Goal: Information Seeking & Learning: Learn about a topic

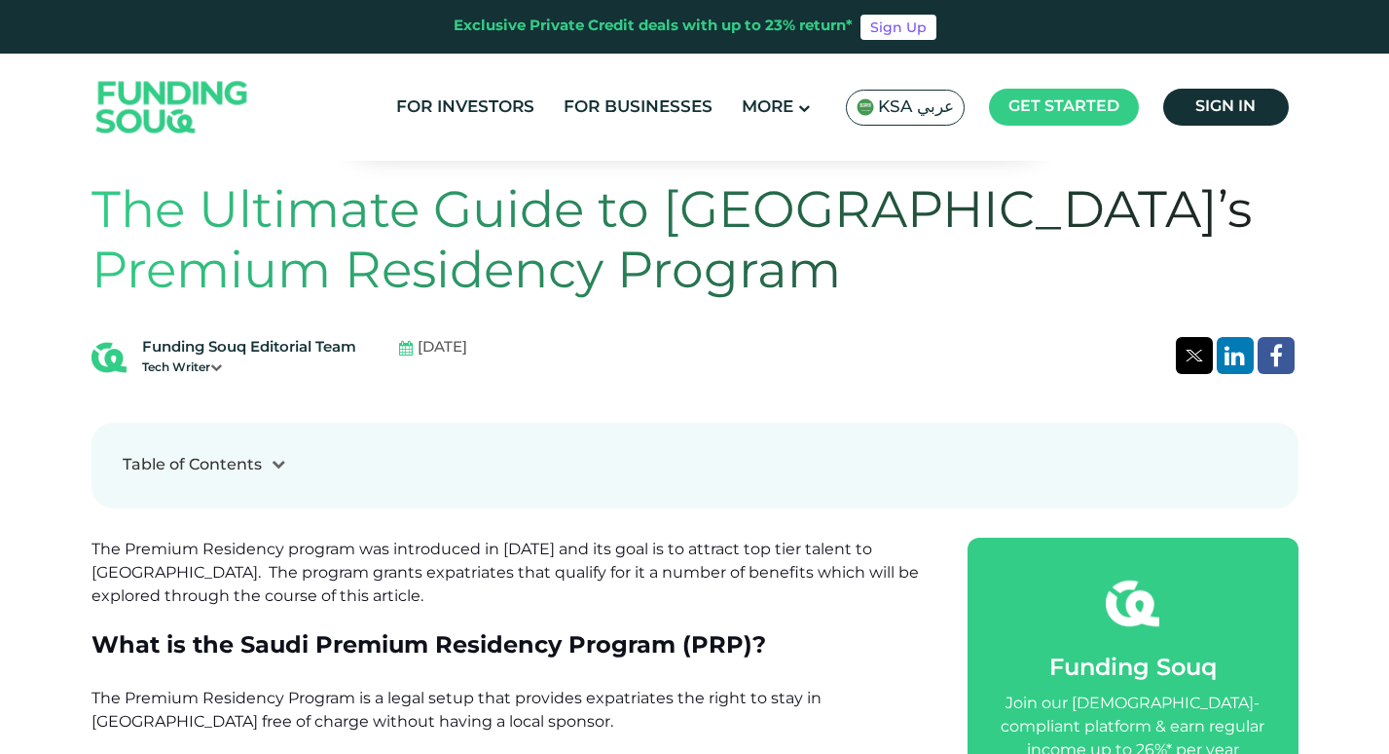
scroll to position [584, 0]
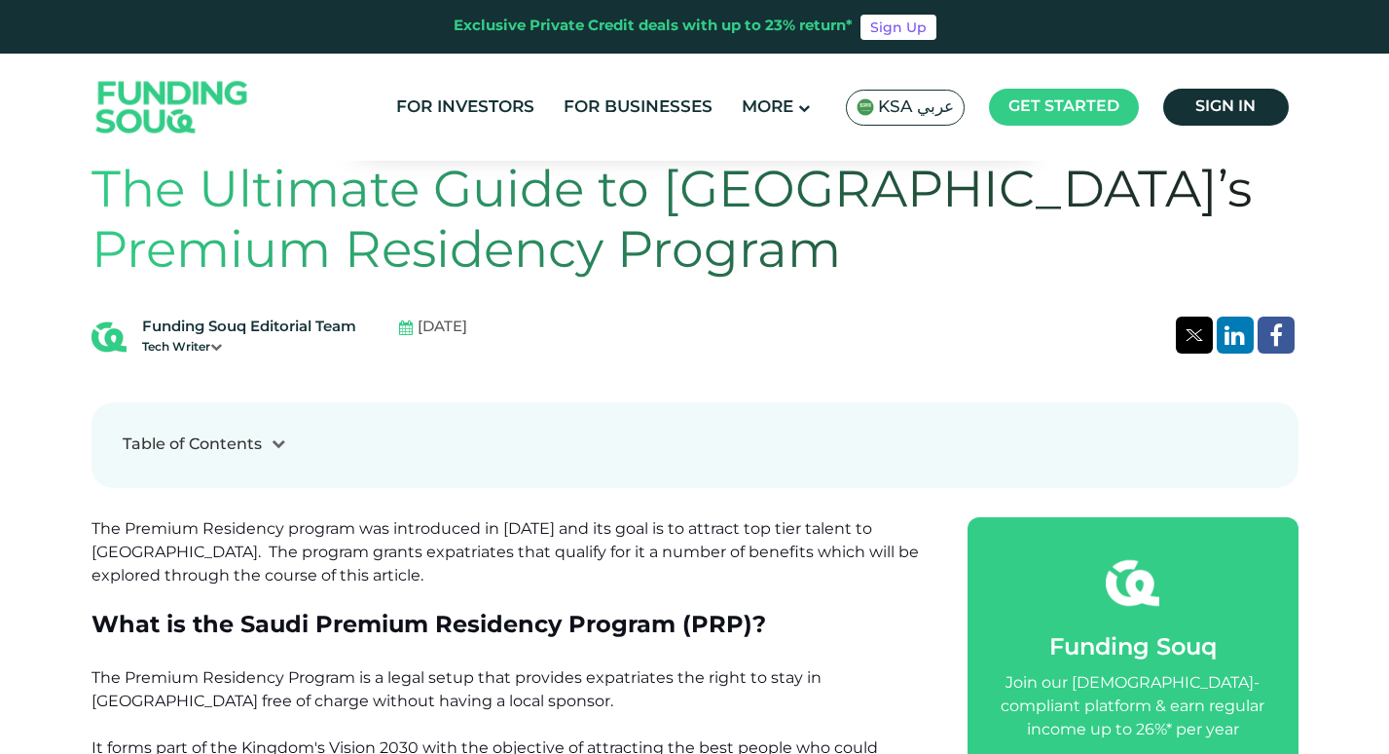
click at [262, 443] on div at bounding box center [278, 444] width 33 height 20
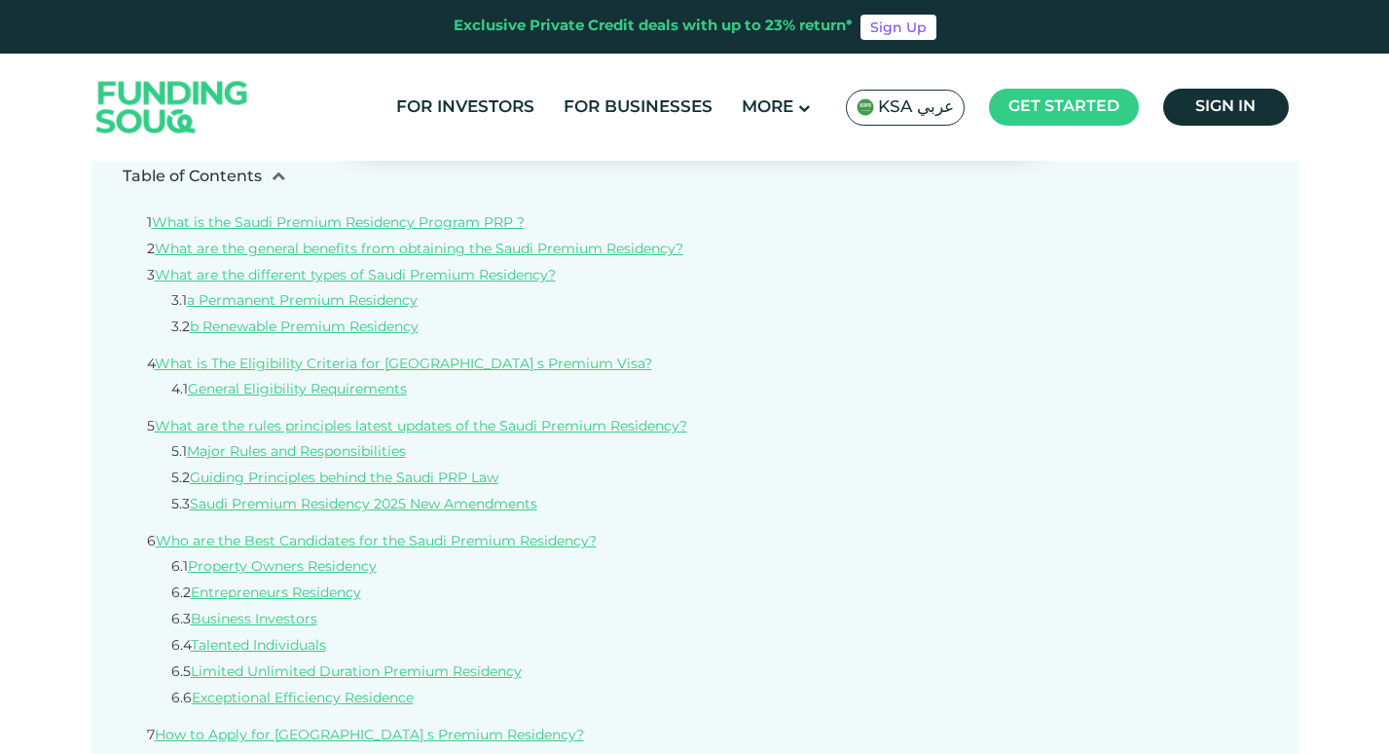
scroll to position [974, 0]
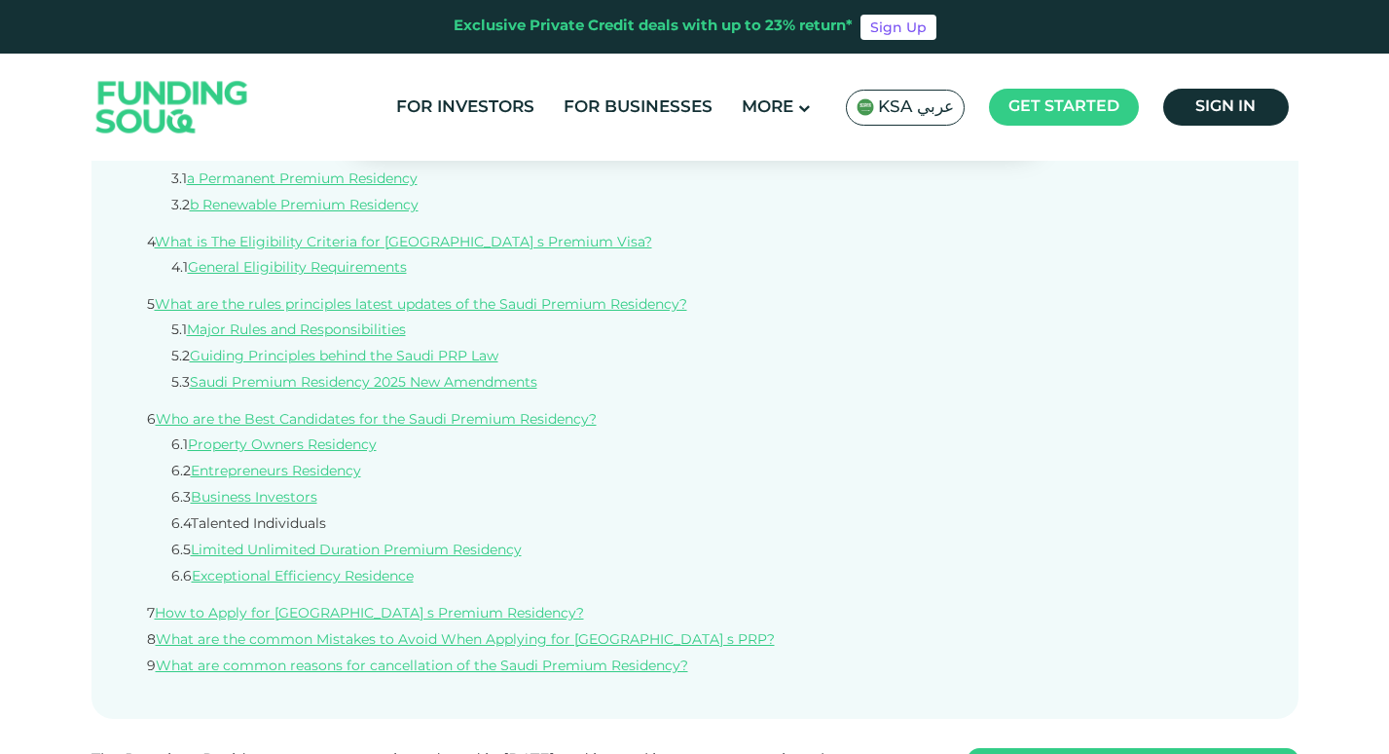
click at [311, 526] on link "Talented Individuals" at bounding box center [258, 524] width 135 height 14
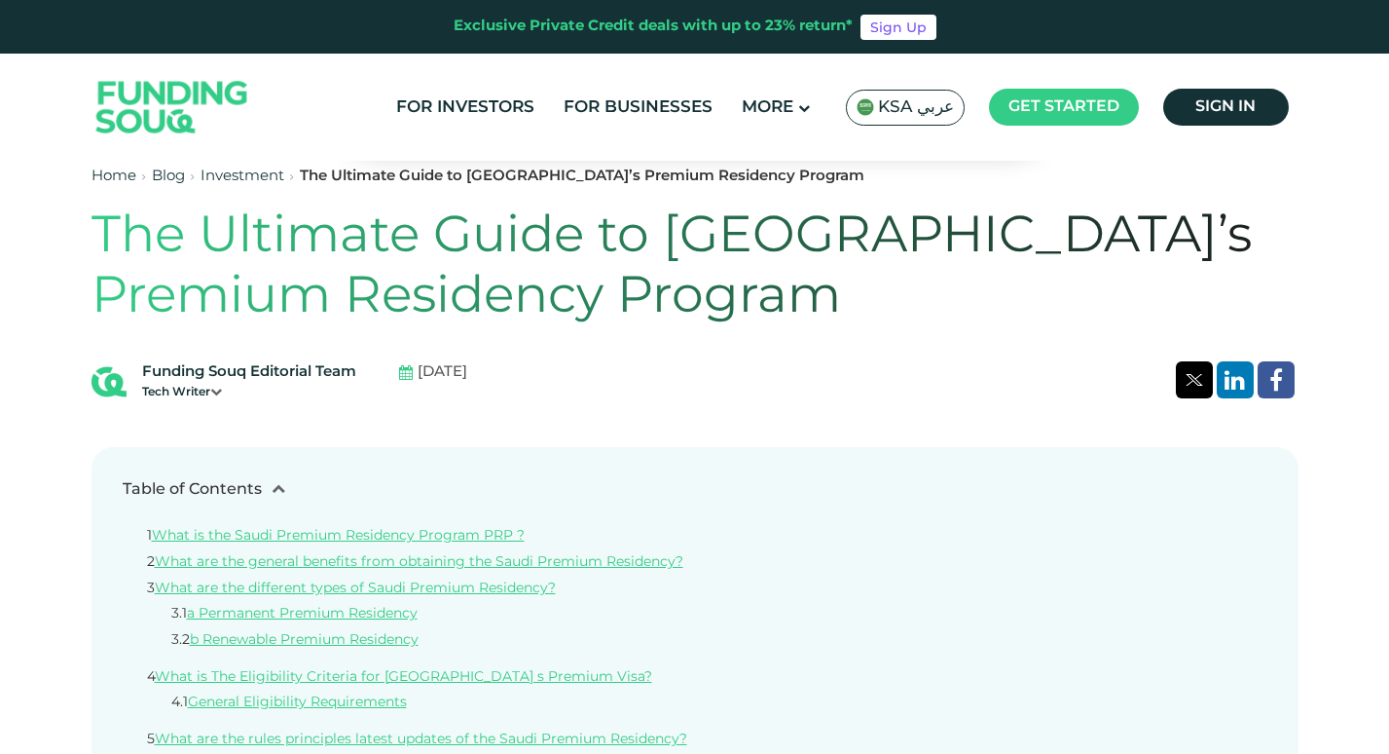
scroll to position [637, 0]
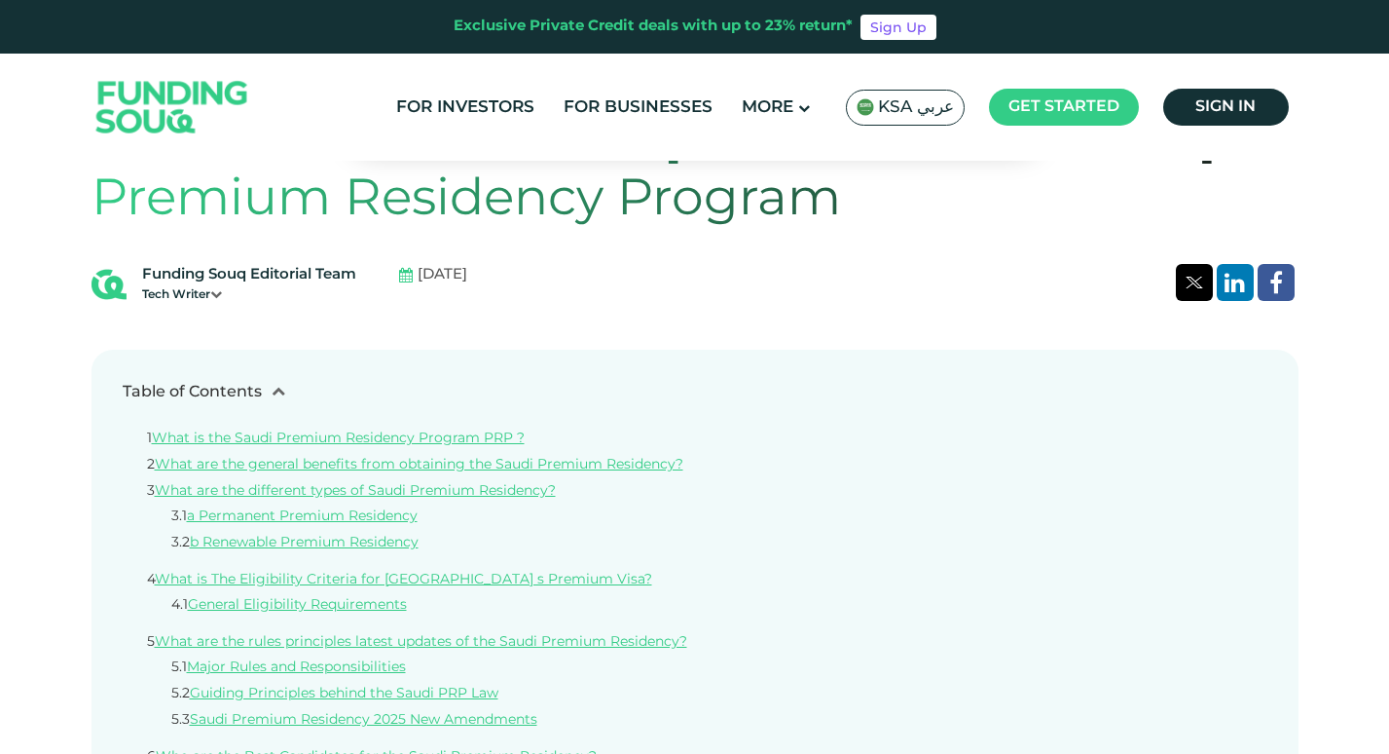
click at [368, 598] on li "4.1 General Eligibility Requirements" at bounding box center [695, 605] width 1048 height 20
click at [372, 582] on link "What is The Eligibility Criteria for [GEOGRAPHIC_DATA] s Premium Visa?" at bounding box center [404, 579] width 498 height 14
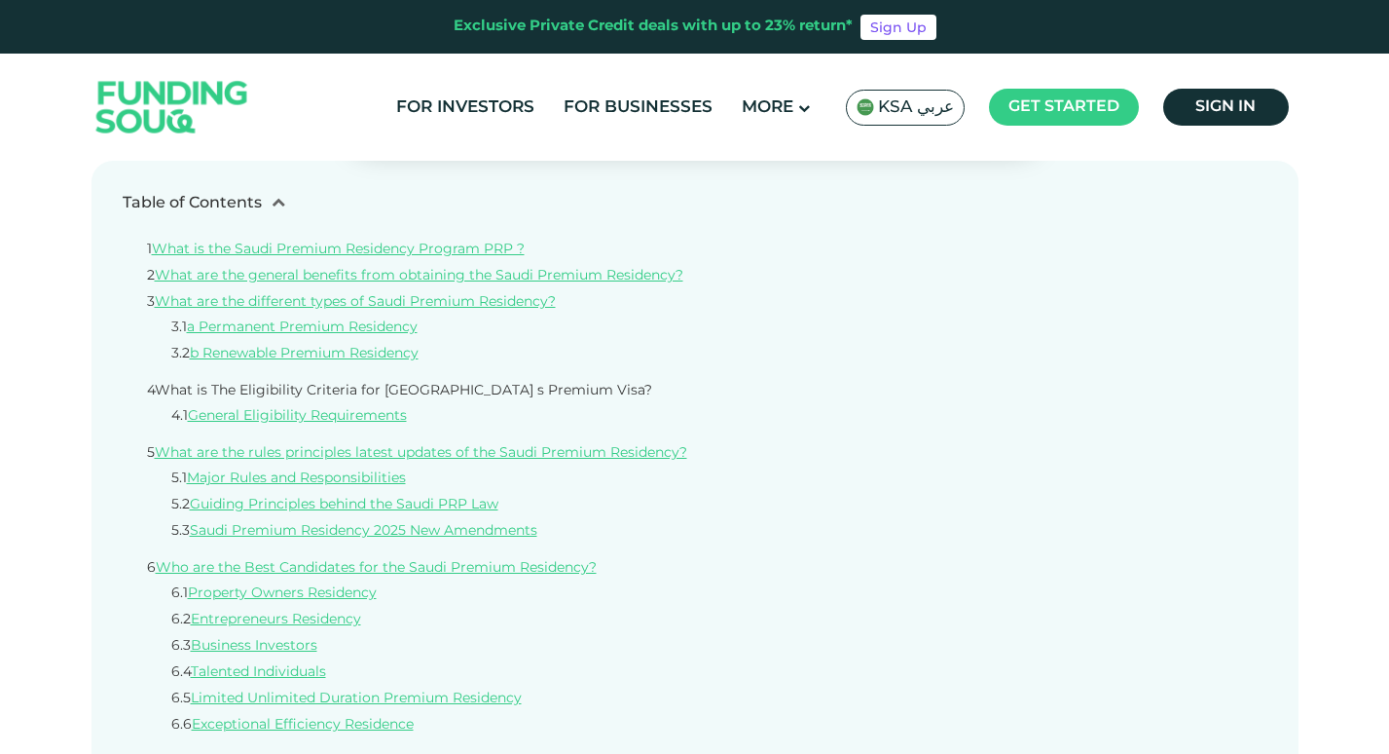
scroll to position [976, 0]
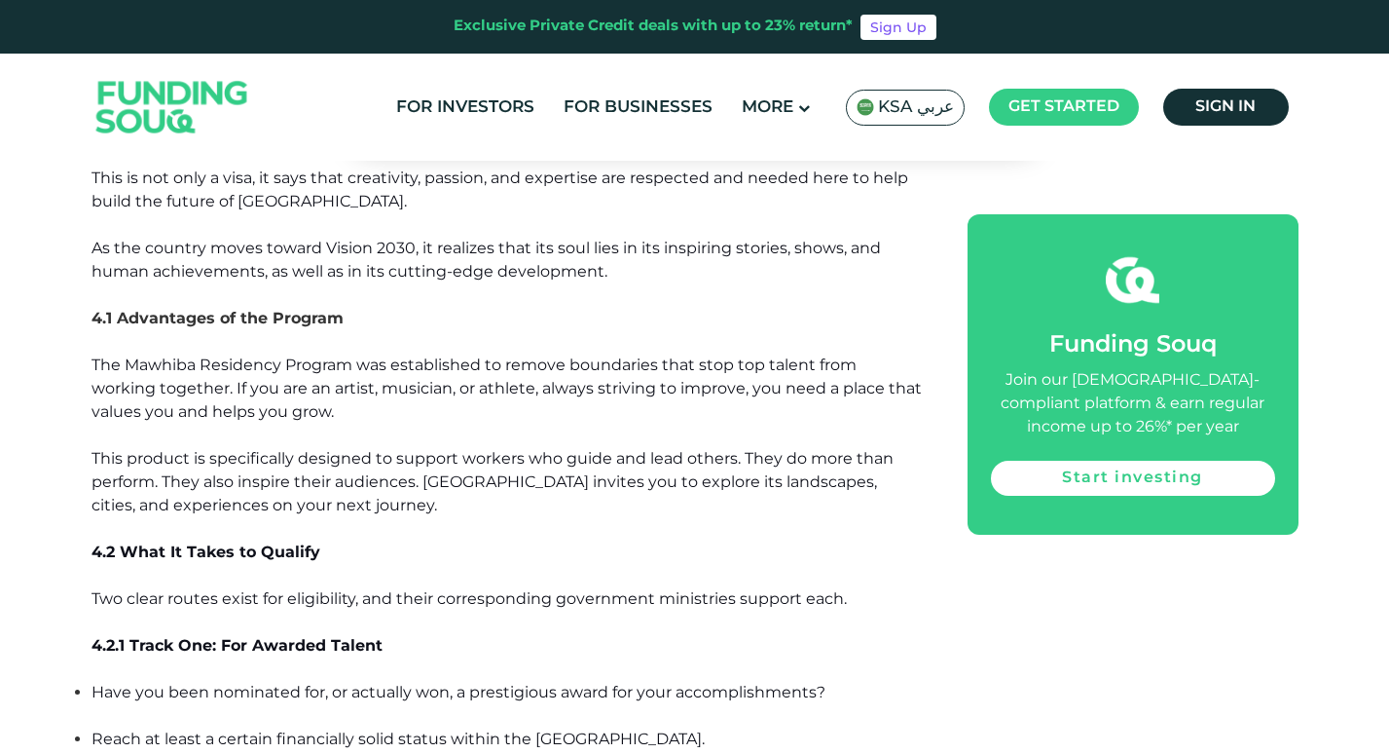
scroll to position [974, 0]
